Goal: Entertainment & Leisure: Consume media (video, audio)

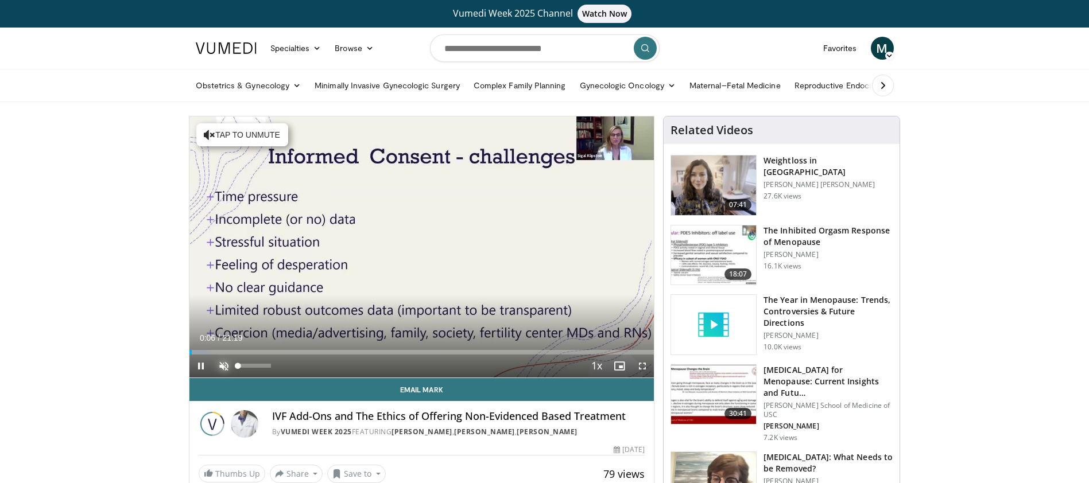
click at [223, 364] on span "Video Player" at bounding box center [223, 366] width 23 height 23
click at [197, 366] on span "Video Player" at bounding box center [200, 366] width 23 height 23
click at [195, 363] on span "Video Player" at bounding box center [200, 366] width 23 height 23
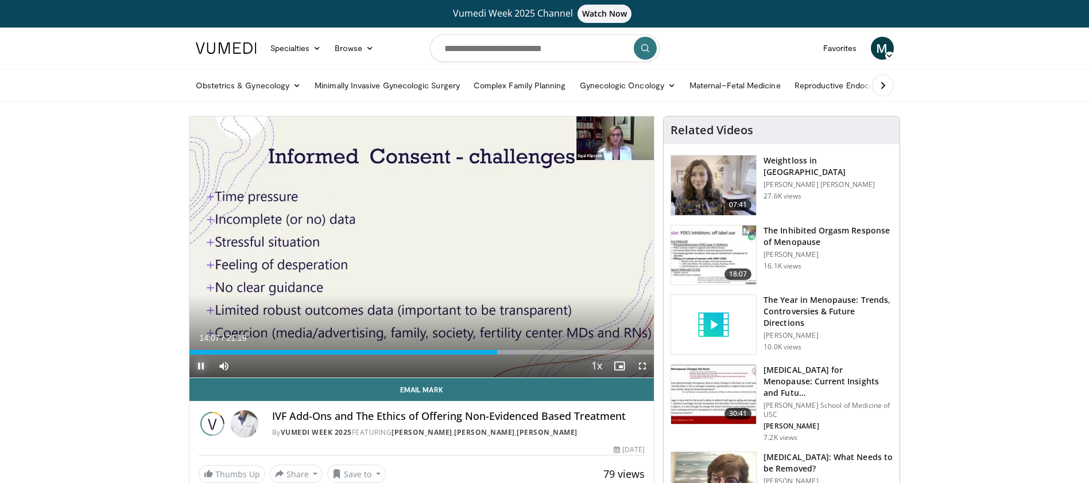
click at [201, 363] on span "Video Player" at bounding box center [200, 366] width 23 height 23
